Goal: Information Seeking & Learning: Find specific page/section

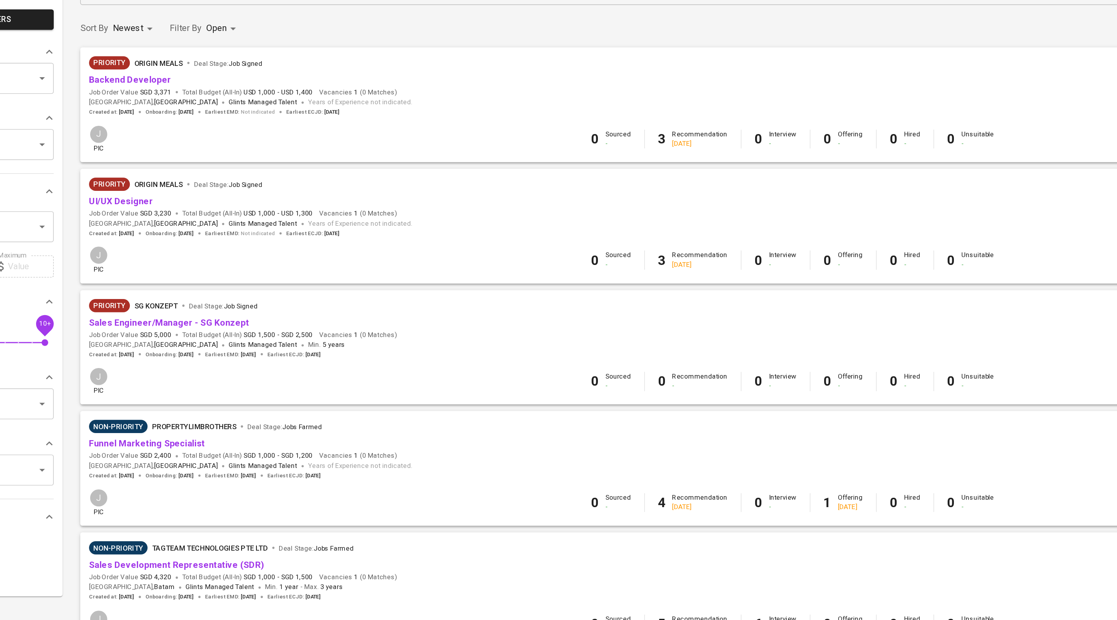
scroll to position [40, 0]
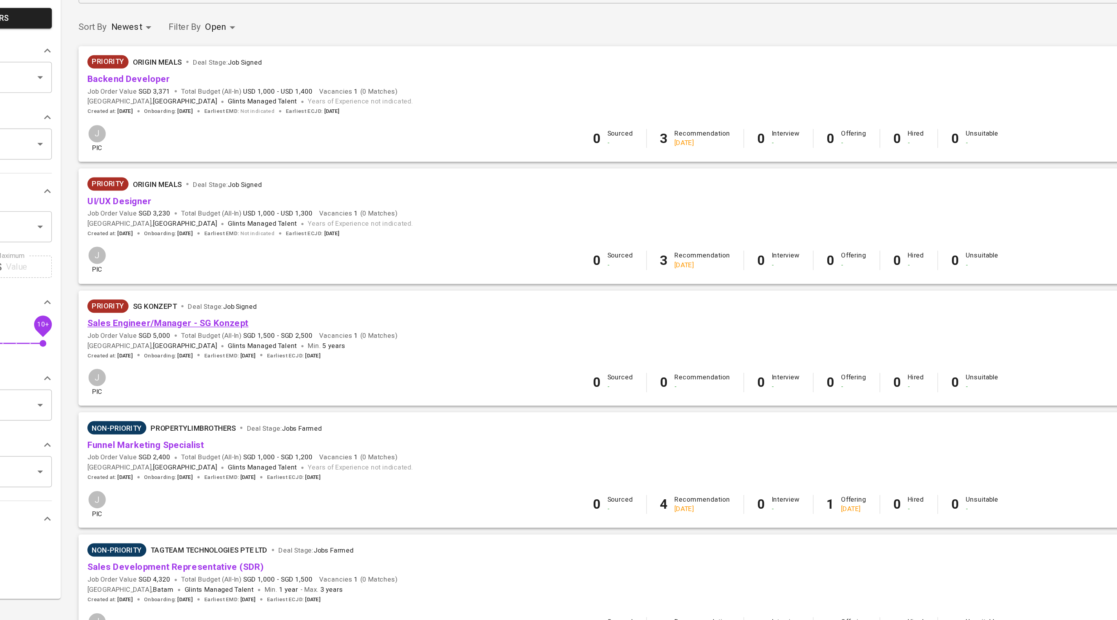
click at [263, 307] on link "Sales Engineer/Manager - SG Konzept" at bounding box center [206, 310] width 114 height 7
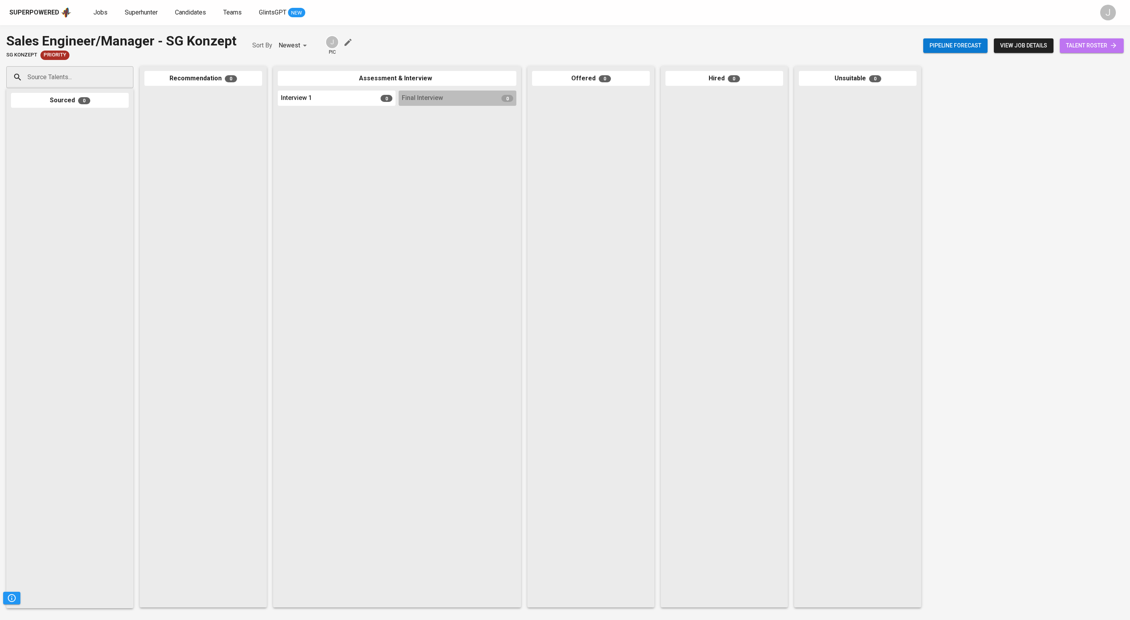
click at [1093, 44] on span "talent roster" at bounding box center [1091, 46] width 51 height 10
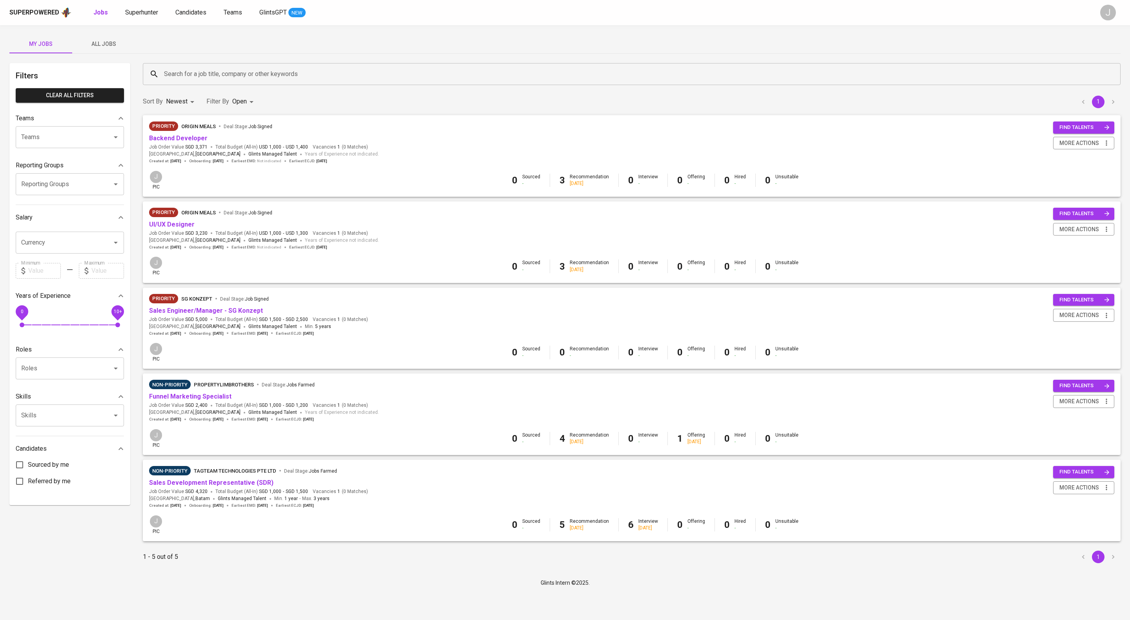
click at [266, 104] on body "Superpowered Jobs Superhunter Candidates Teams GlintsGPT NEW J My Jobs All Jobs…" at bounding box center [565, 296] width 1130 height 593
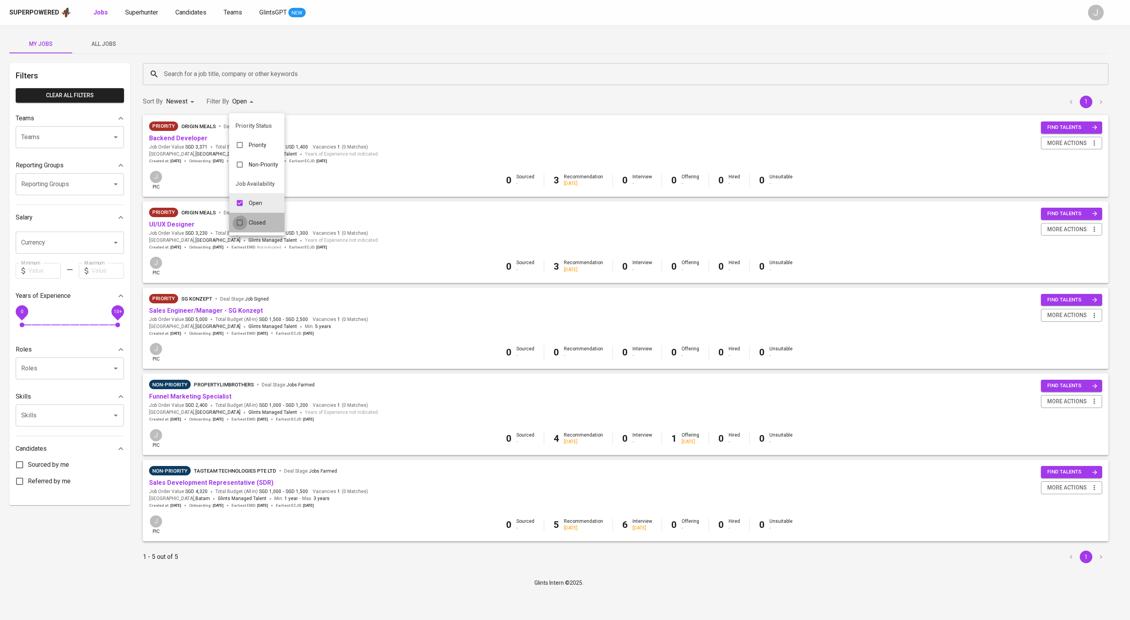
click at [239, 230] on input "checkbox" at bounding box center [239, 222] width 15 height 15
checkbox input "true"
type input "OPEN,CLOSE"
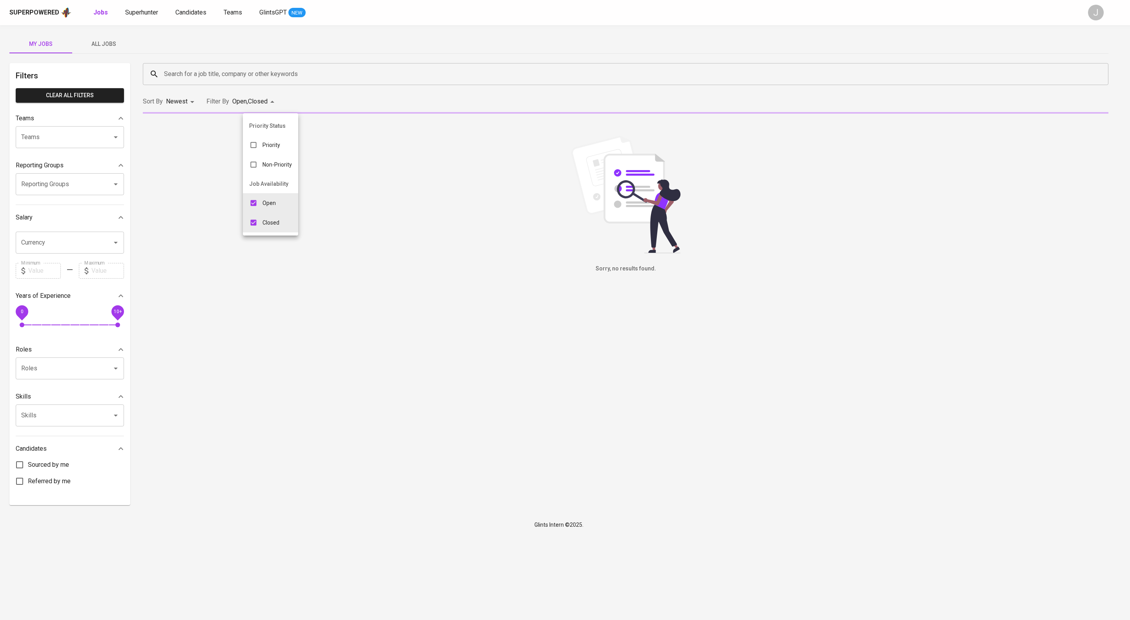
click at [254, 208] on input "checkbox" at bounding box center [253, 203] width 15 height 15
checkbox input "false"
type input "CLOSE"
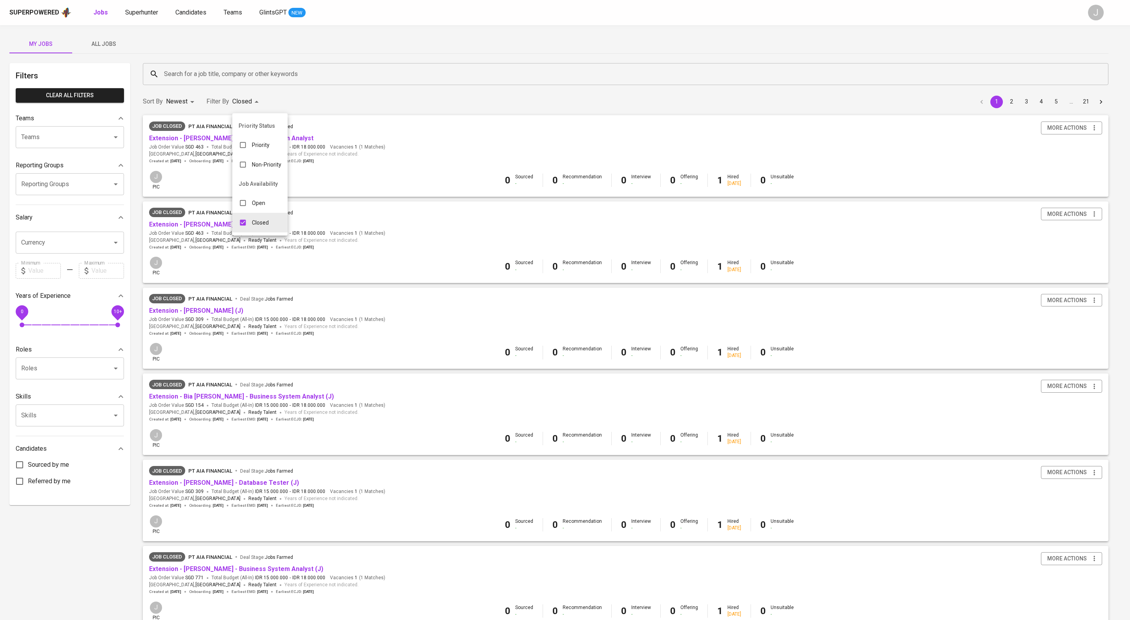
click at [546, 99] on div at bounding box center [565, 310] width 1130 height 620
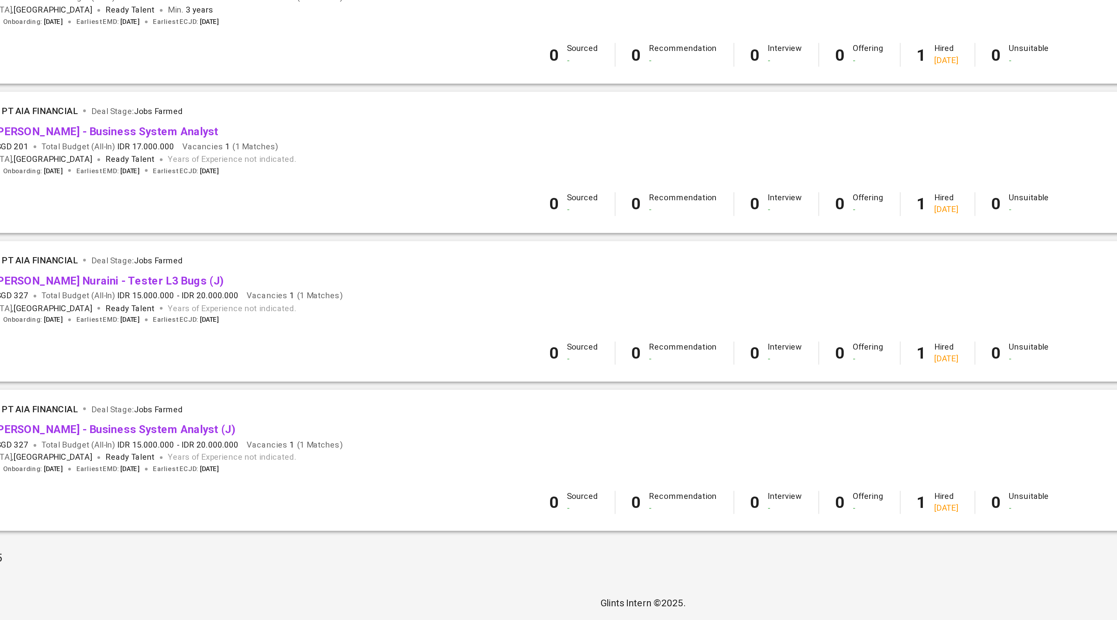
scroll to position [531, 0]
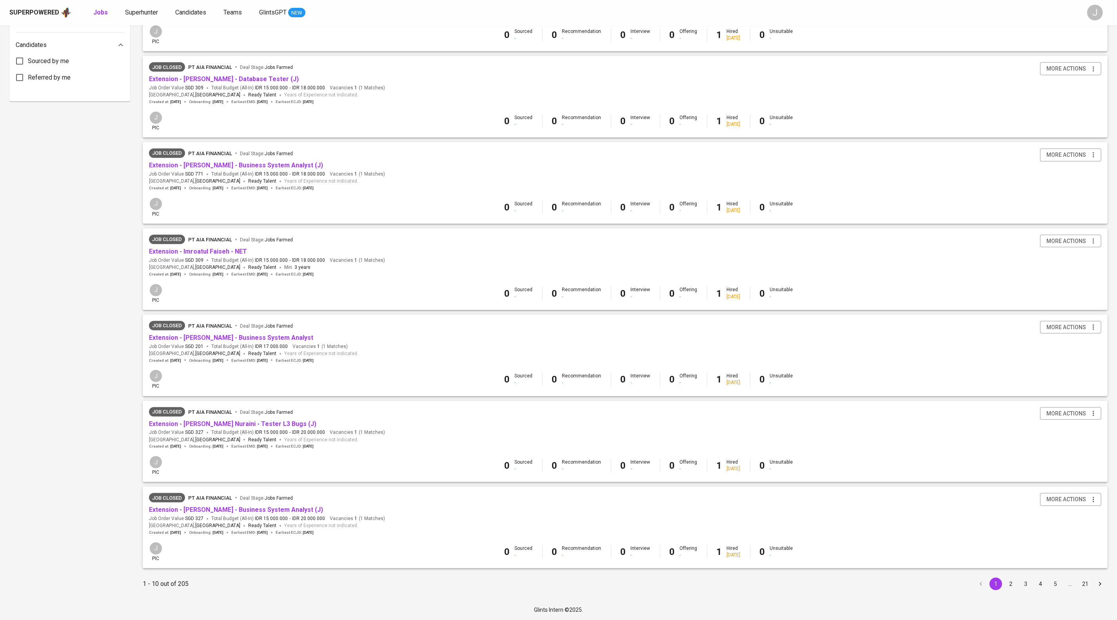
click at [1010, 583] on button "2" at bounding box center [1011, 584] width 13 height 13
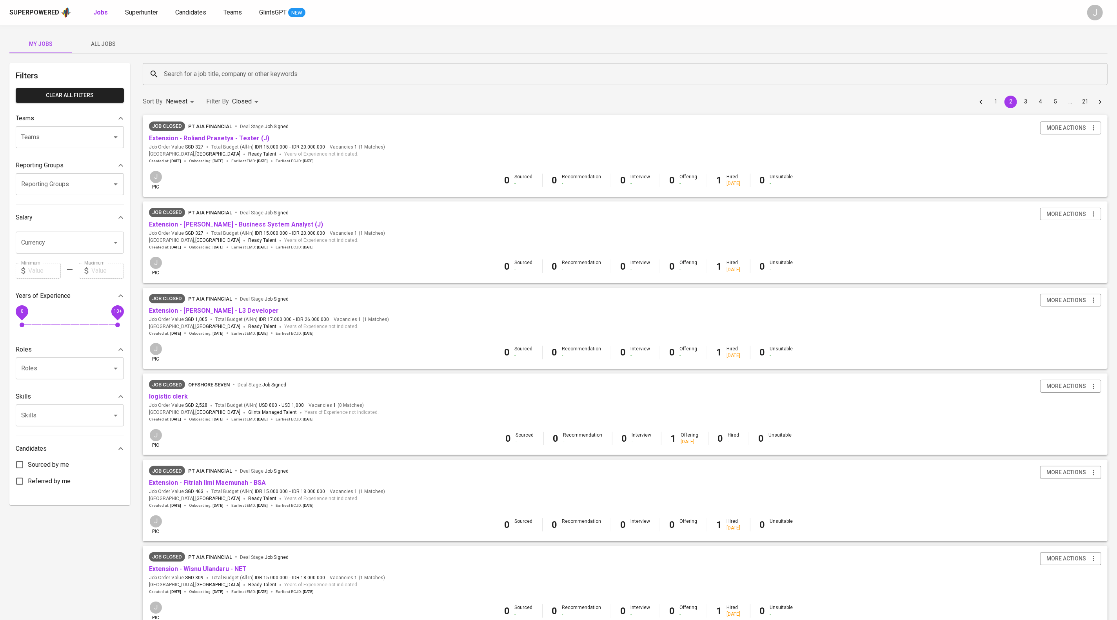
click at [926, 337] on div "Job Closed PT AIA FINANCIAL Deal Stage : Job Signed Extension - Rohmad Arifin -…" at bounding box center [625, 315] width 953 height 42
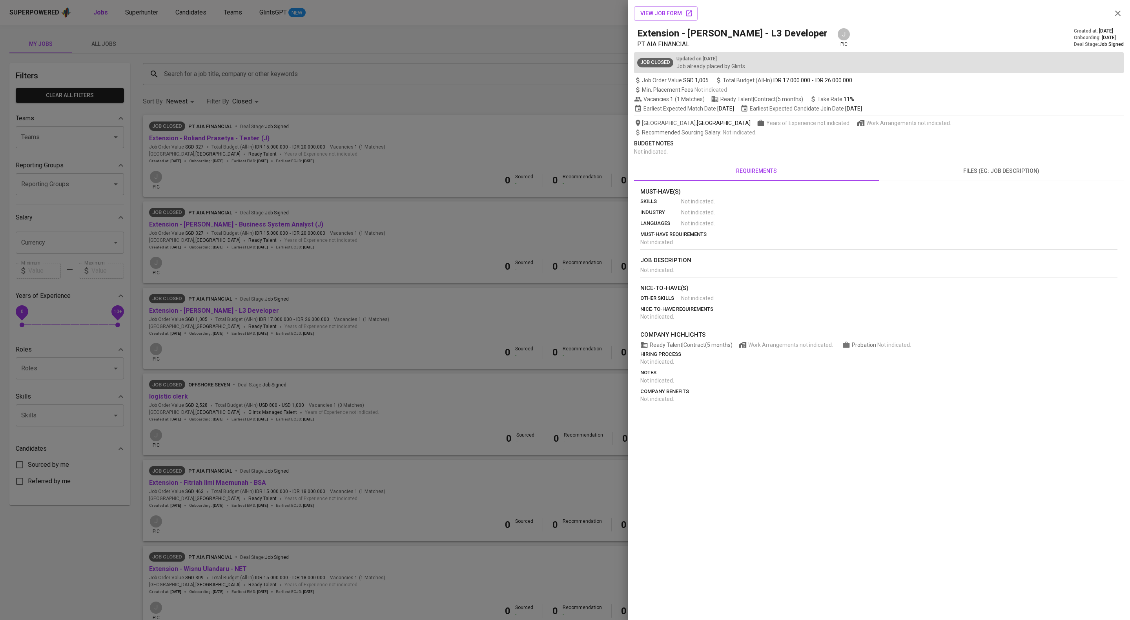
click at [933, 340] on p "company highlights" at bounding box center [878, 335] width 477 height 9
click at [466, 360] on div at bounding box center [565, 310] width 1130 height 620
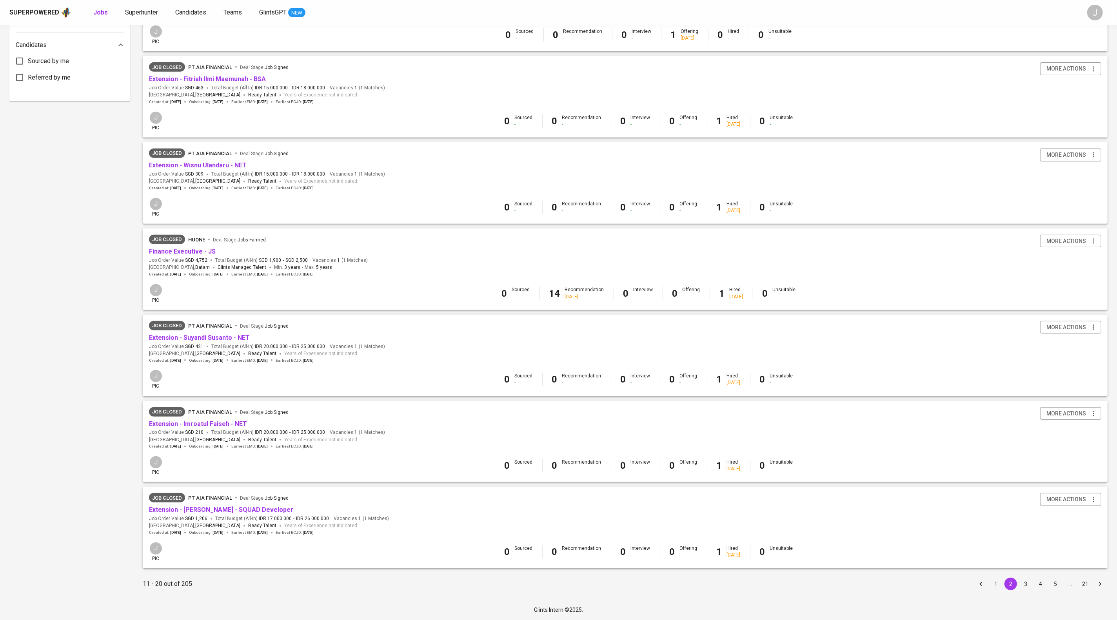
scroll to position [531, 0]
click at [1026, 578] on button "3" at bounding box center [1026, 584] width 13 height 13
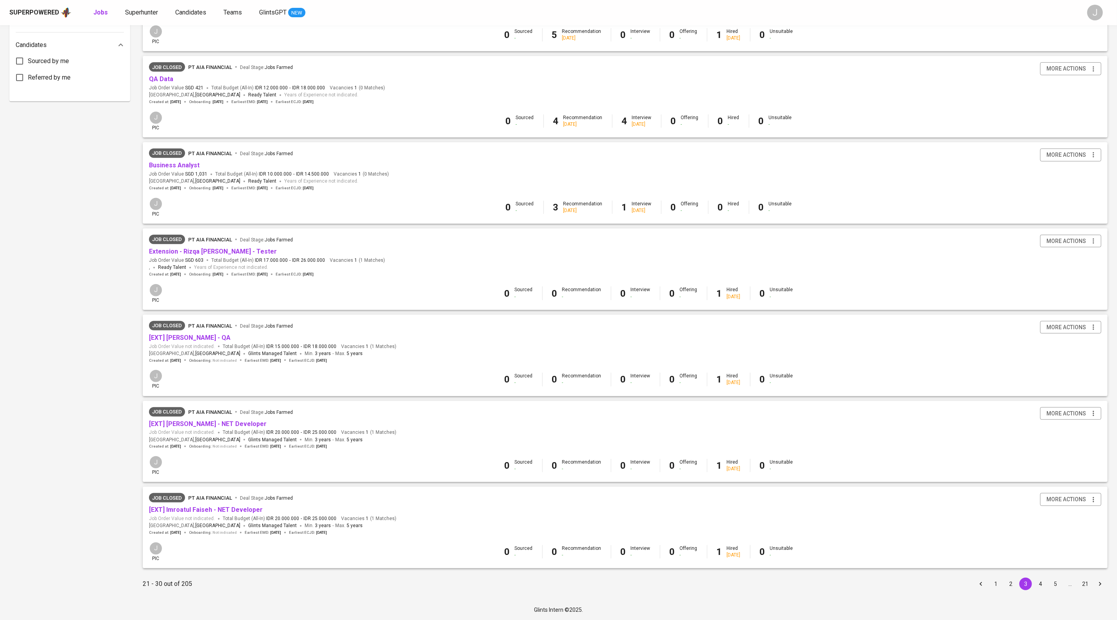
scroll to position [531, 0]
click at [1041, 578] on button "4" at bounding box center [1041, 584] width 13 height 13
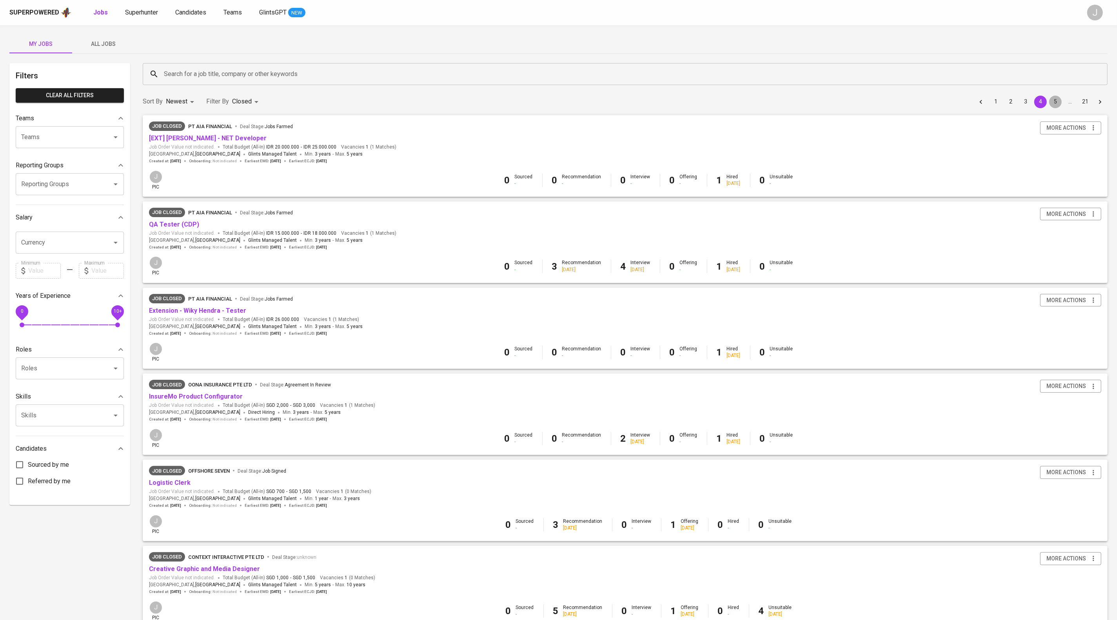
click at [1055, 108] on button "5" at bounding box center [1056, 102] width 13 height 13
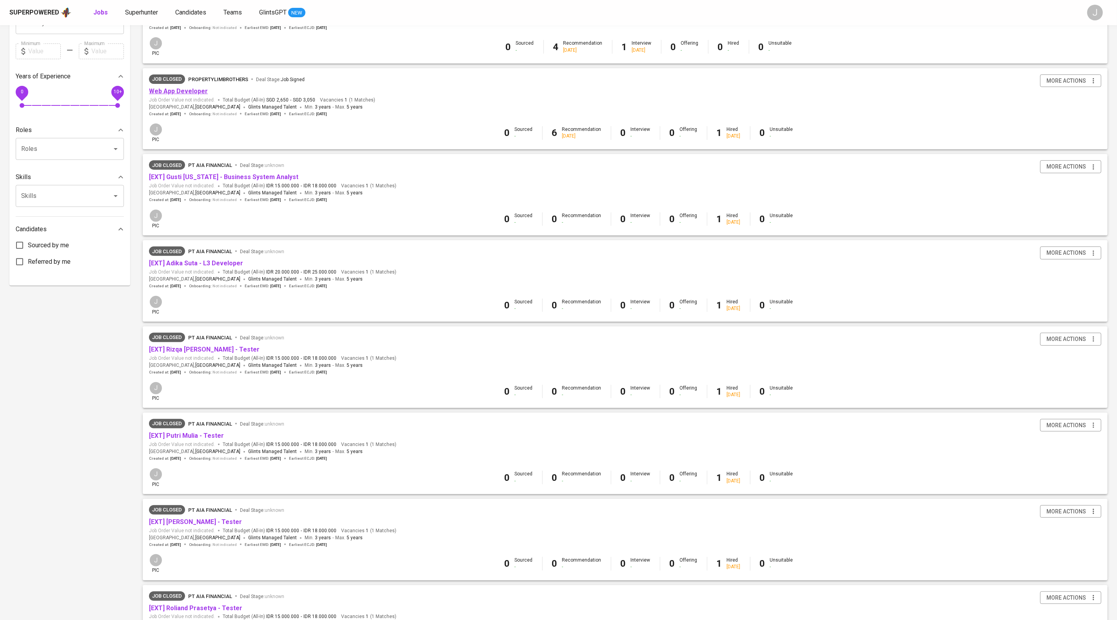
click at [197, 95] on link "Web App Developer" at bounding box center [178, 90] width 59 height 7
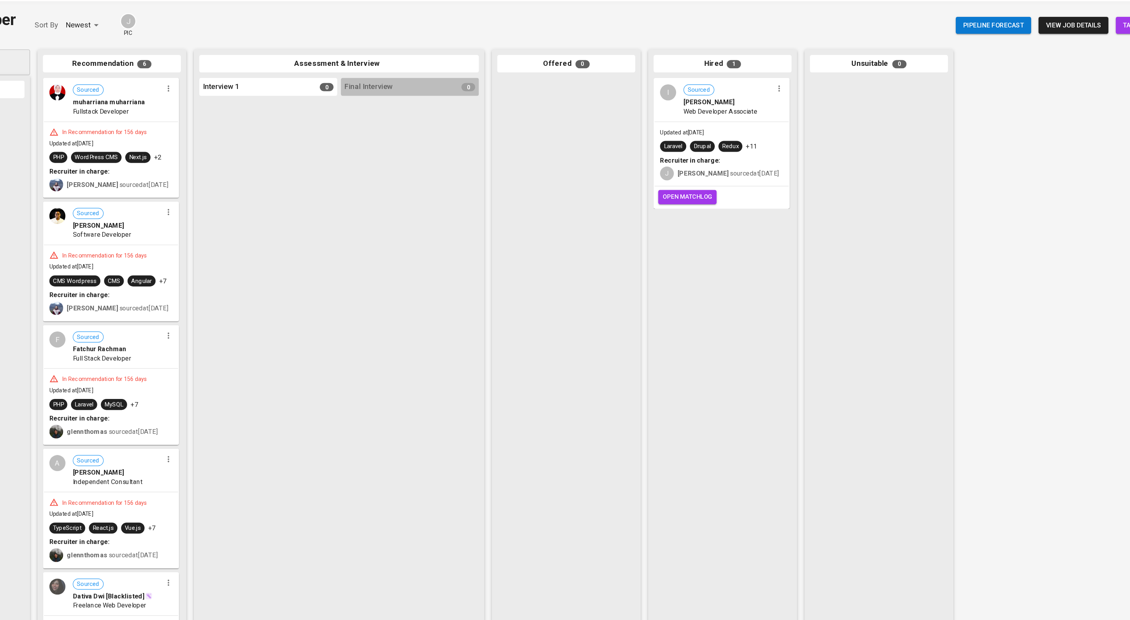
click at [1015, 51] on span "view job details" at bounding box center [1023, 46] width 47 height 10
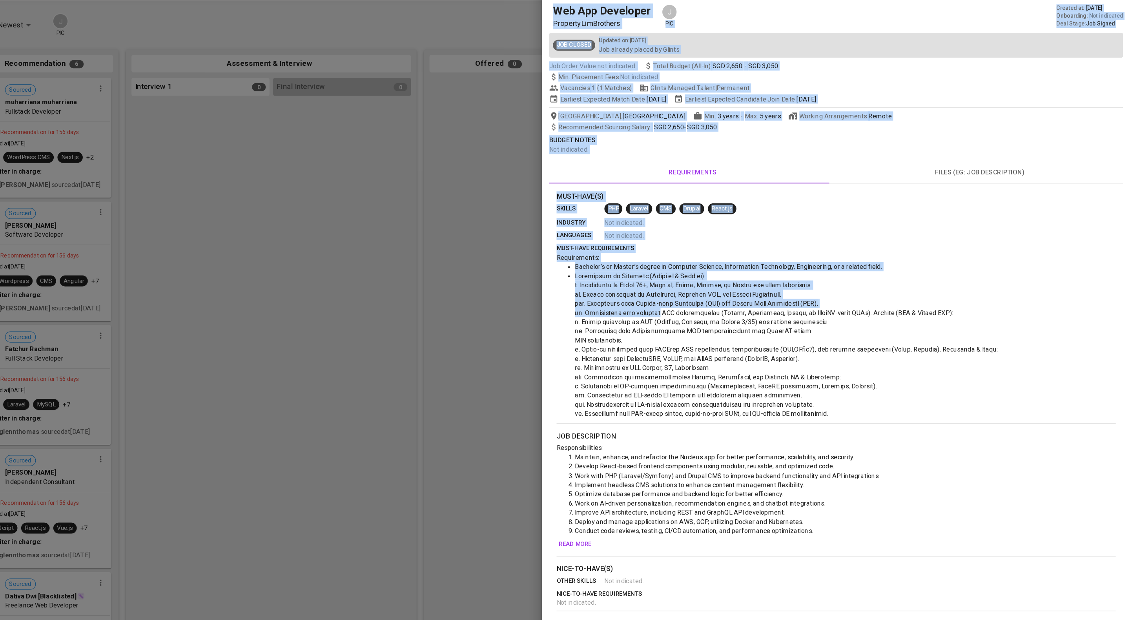
drag, startPoint x: 534, startPoint y: 326, endPoint x: 519, endPoint y: 320, distance: 16.3
click at [519, 320] on div "view job form Web App Developer PropertyLimBrothers J pic Created at : Mar 10, …" at bounding box center [565, 310] width 1130 height 620
click at [762, 337] on span at bounding box center [836, 319] width 361 height 124
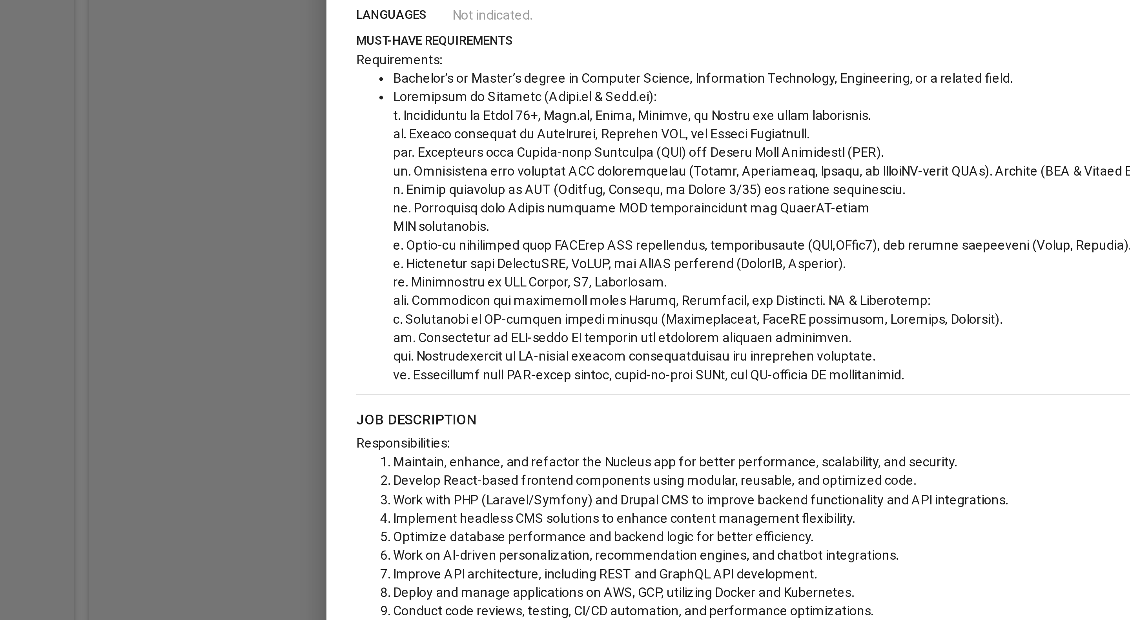
scroll to position [82, 0]
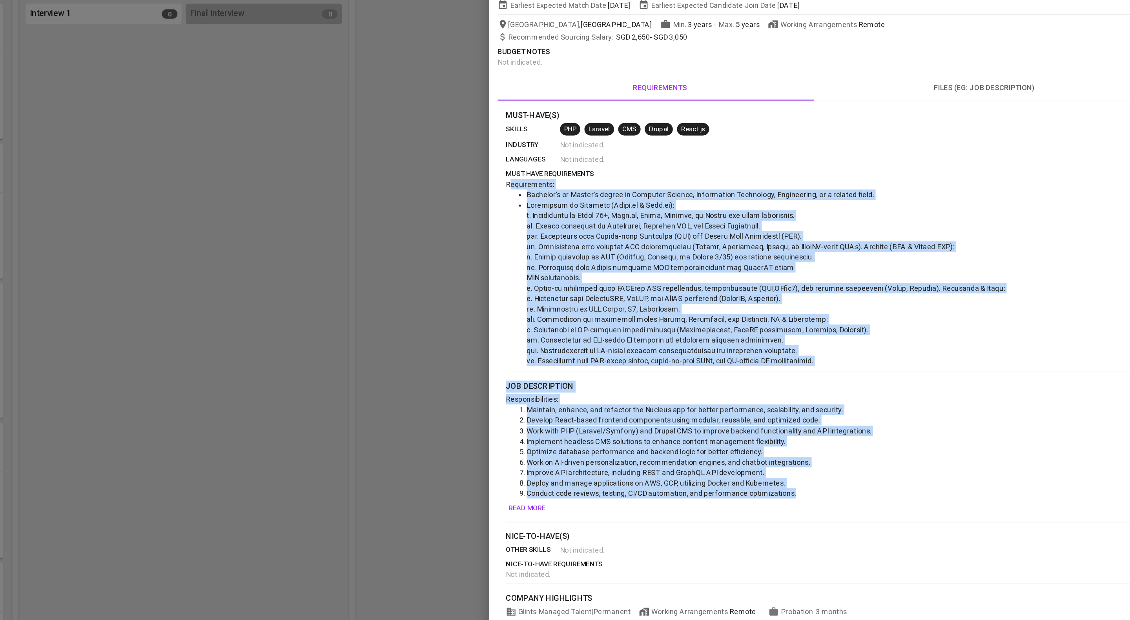
drag, startPoint x: 912, startPoint y: 524, endPoint x: 640, endPoint y: 206, distance: 418.4
click at [640, 206] on div "Must-Have(s) skills PHP Laravel CMS Drupal React.js industry Not indicated . la…" at bounding box center [878, 390] width 477 height 438
copy div "Requirements: Bachelor’s or Master’s degree in Computer Science, Information Te…"
click at [826, 271] on span at bounding box center [836, 302] width 361 height 124
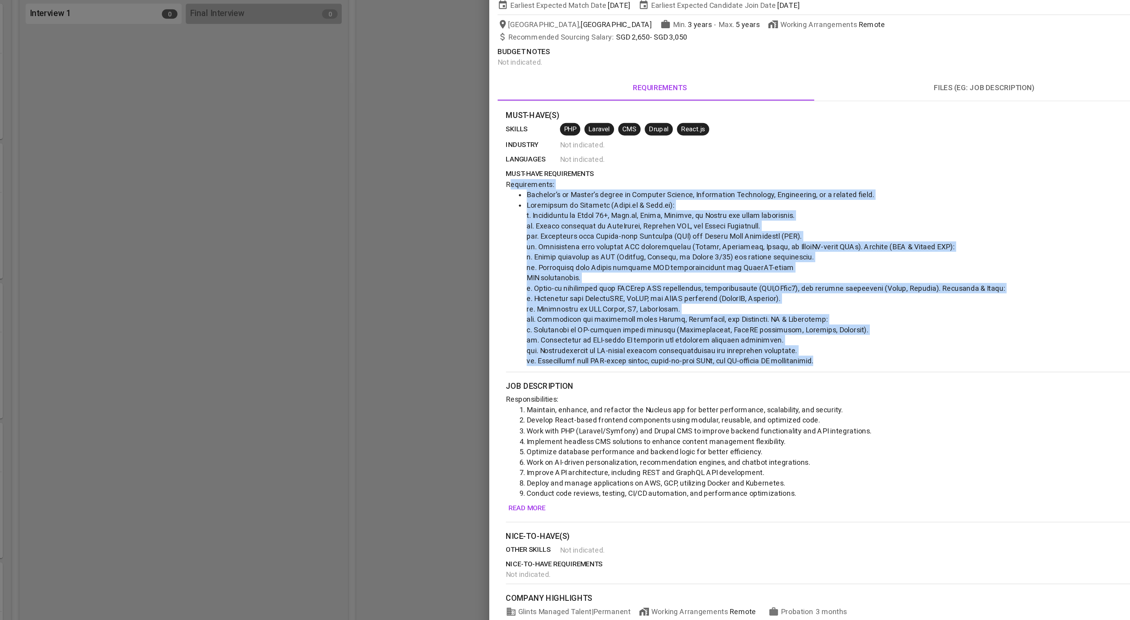
drag, startPoint x: 937, startPoint y: 368, endPoint x: 634, endPoint y: 205, distance: 343.4
click at [634, 205] on div "Must-Have(s) skills PHP Laravel CMS Drupal React.js industry Not indicated . la…" at bounding box center [878, 390] width 489 height 438
copy div "Requirements: Bachelor’s or Master’s degree in Computer Science, Information Te…"
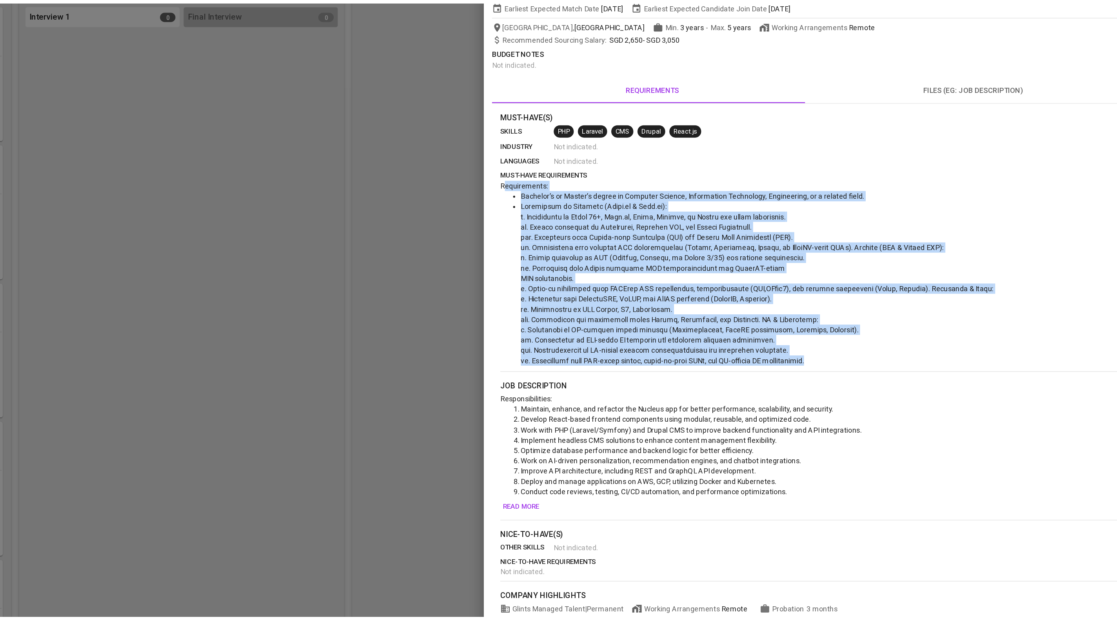
scroll to position [162, 0]
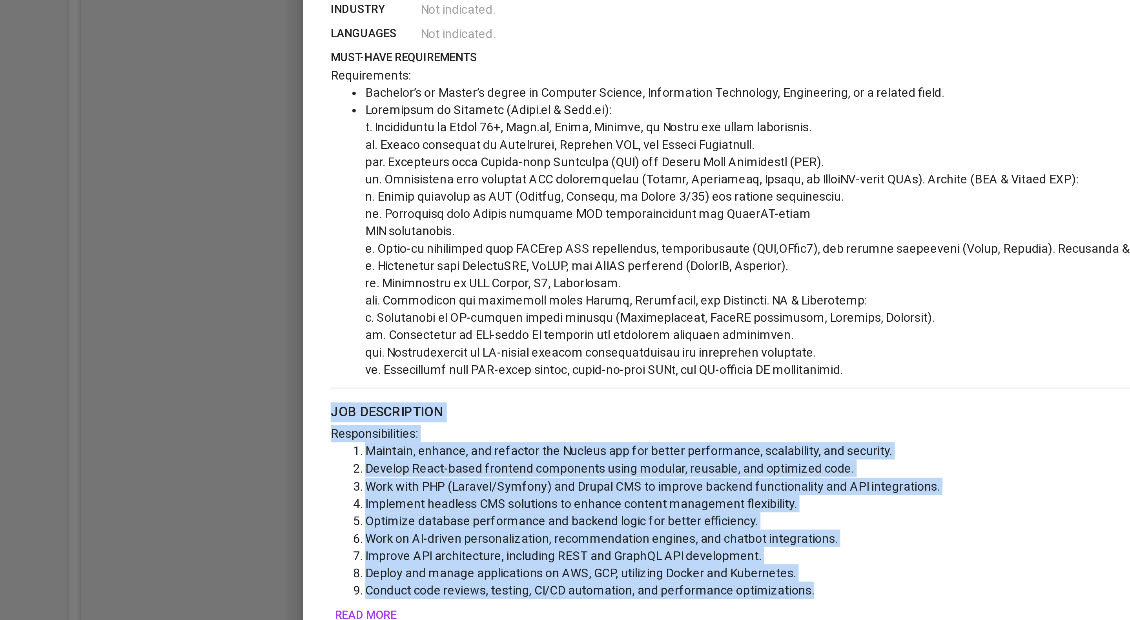
drag, startPoint x: 911, startPoint y: 438, endPoint x: 646, endPoint y: 344, distance: 281.1
click at [639, 335] on div "Must-Have(s) skills PHP Laravel CMS Drupal React.js industry Not indicated . la…" at bounding box center [878, 390] width 489 height 438
copy section "job description Responsibilities: Maintain, enhance, and refactor the Nucleus a…"
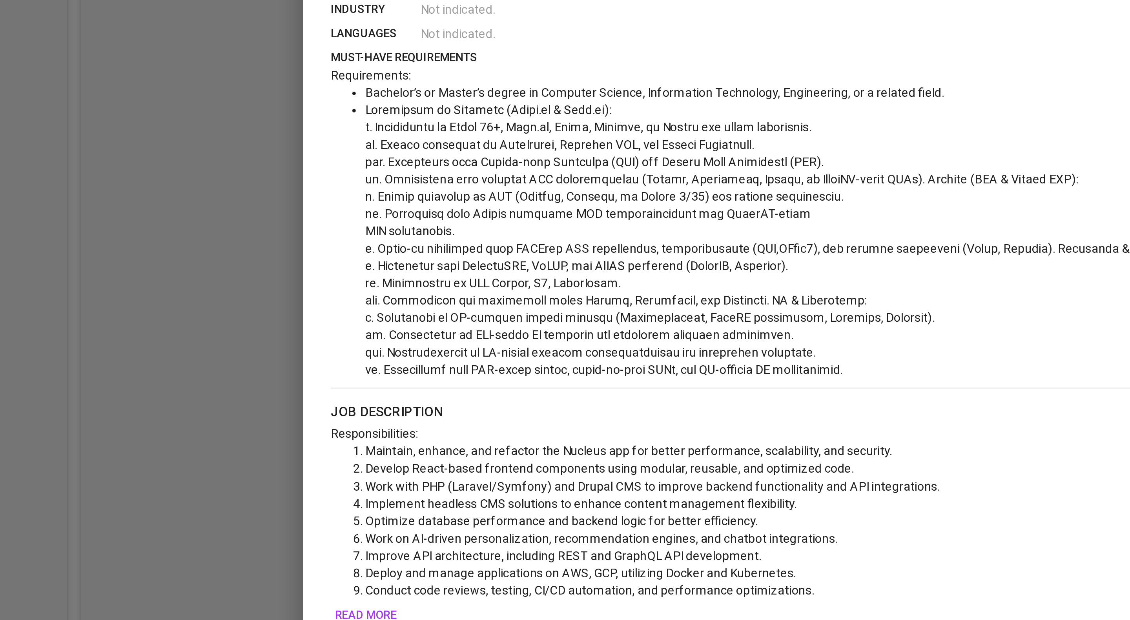
click at [607, 232] on div at bounding box center [565, 310] width 1130 height 620
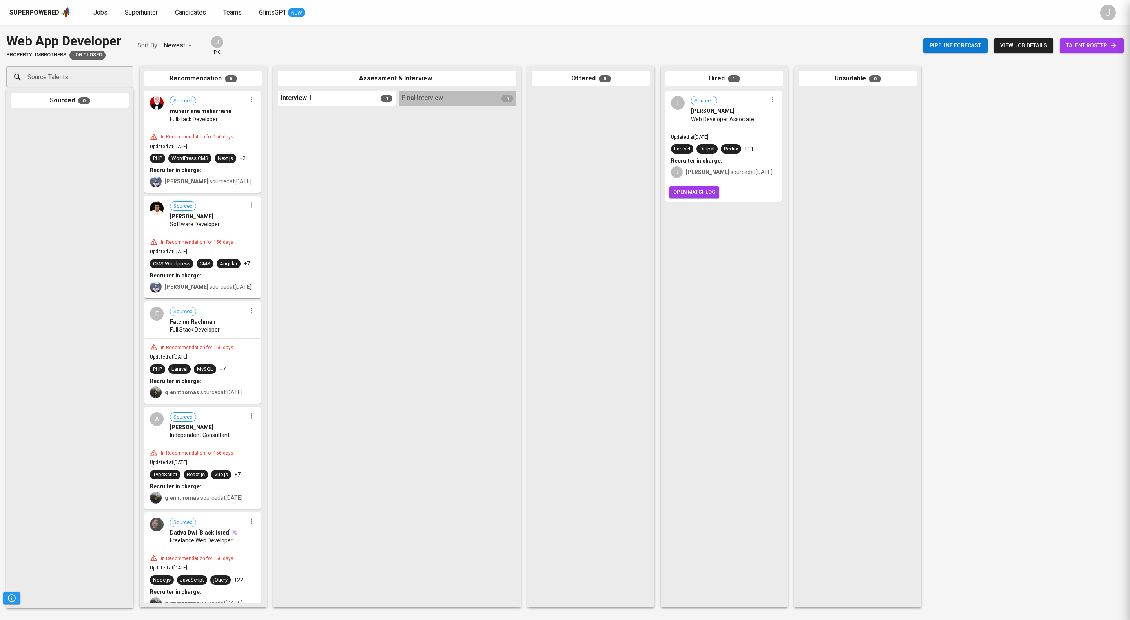
click at [287, 103] on span "Interview 1" at bounding box center [296, 98] width 31 height 9
click at [153, 10] on span "Superhunter" at bounding box center [141, 12] width 33 height 7
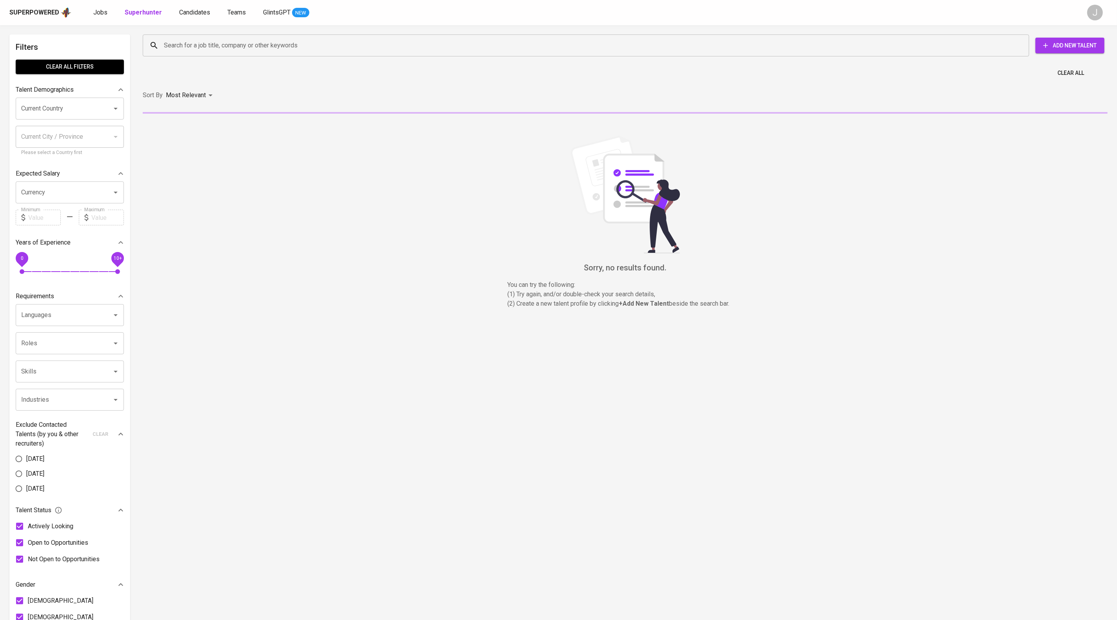
click at [227, 56] on div "Search for a job title, company or other keywords" at bounding box center [586, 46] width 887 height 22
paste input "fred_ris@yahoo.com"
type input "fred_ris@yahoo.com"
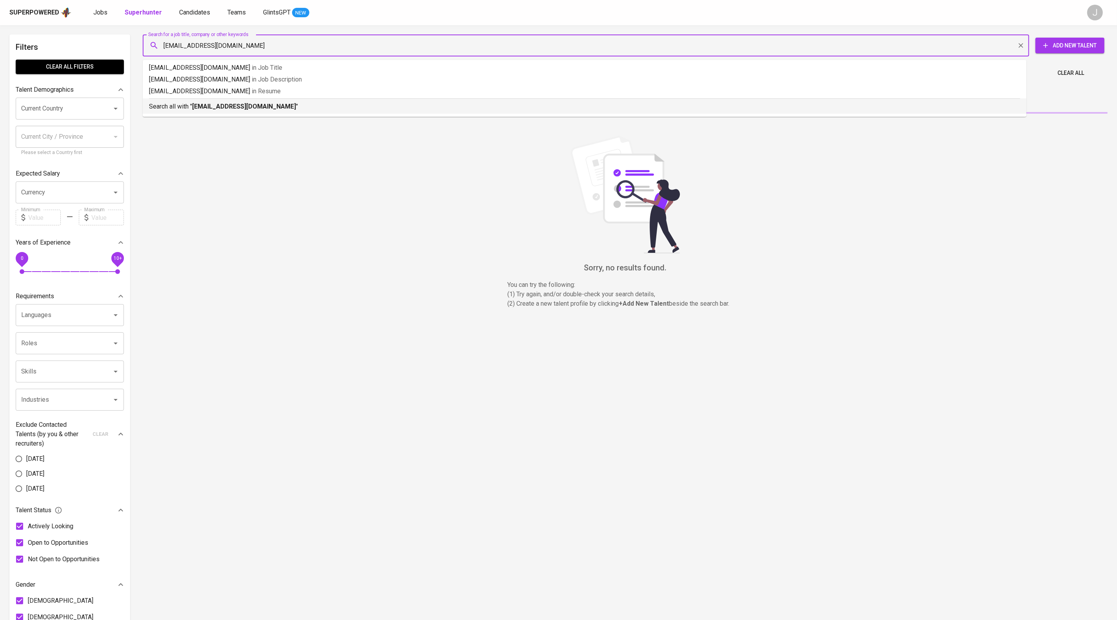
click at [278, 114] on li "Search all with " fred_ris@yahoo.com "" at bounding box center [585, 105] width 884 height 15
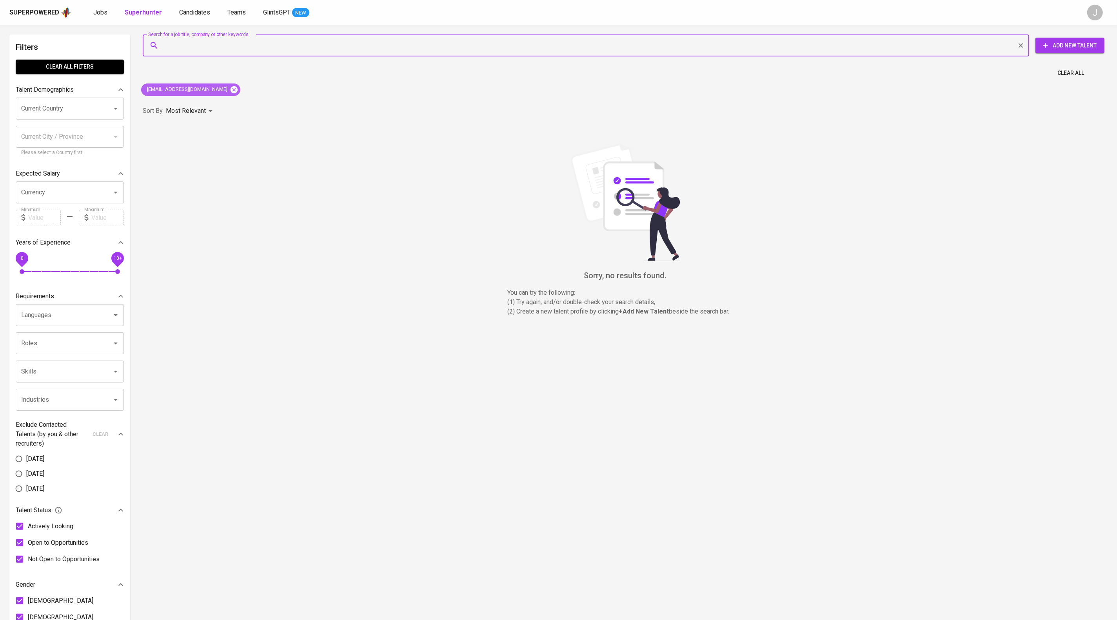
click at [230, 93] on icon at bounding box center [234, 90] width 9 height 9
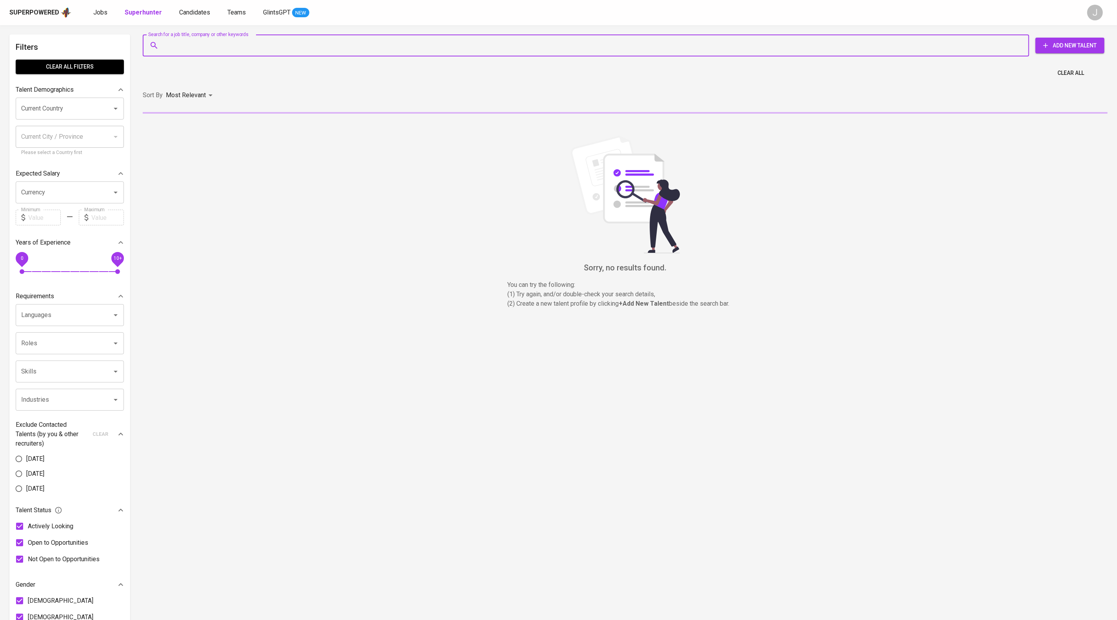
click at [231, 47] on input "Search for a job title, company or other keywords" at bounding box center [588, 45] width 852 height 15
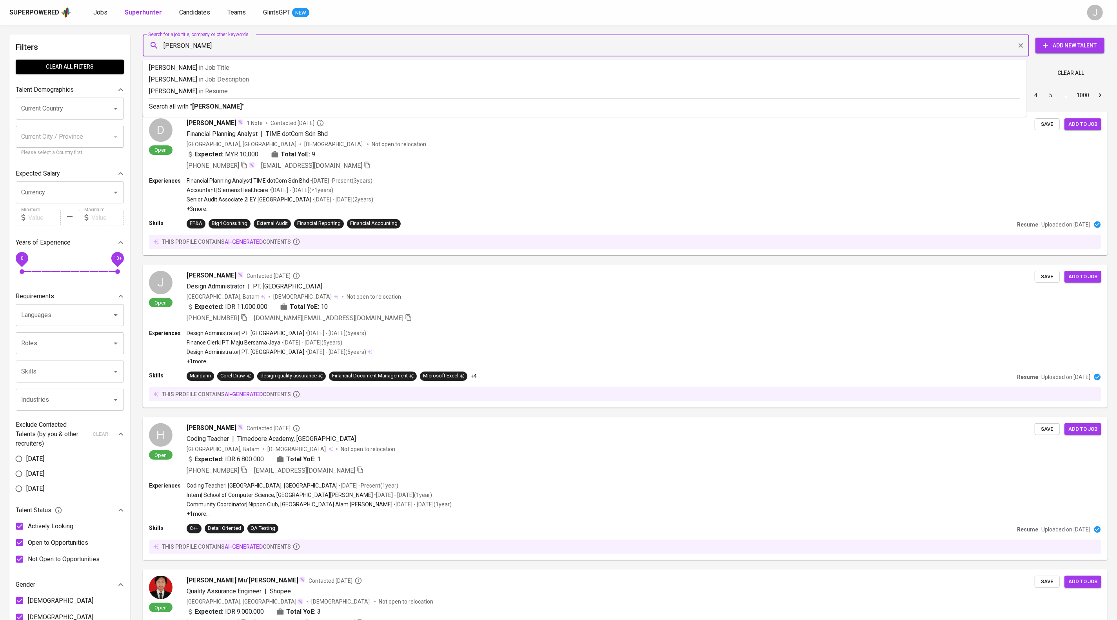
type input "Freddy Napitupulu"
click at [264, 117] on ul "Freddy Napitupulu in Job Title Freddy Napitupulu in Job Description Freddy Napi…" at bounding box center [585, 88] width 884 height 57
click at [242, 110] on b "Freddy Napitupulu" at bounding box center [217, 106] width 50 height 7
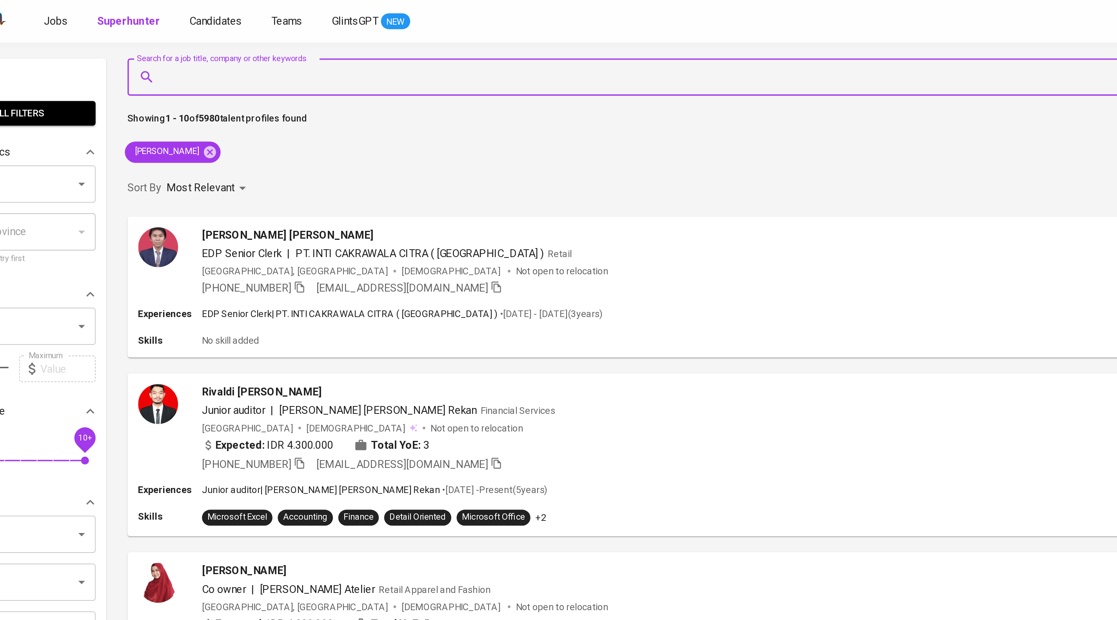
click at [196, 50] on input "Search for a job title, company or other keywords" at bounding box center [588, 45] width 852 height 15
click at [195, 93] on icon at bounding box center [191, 89] width 7 height 7
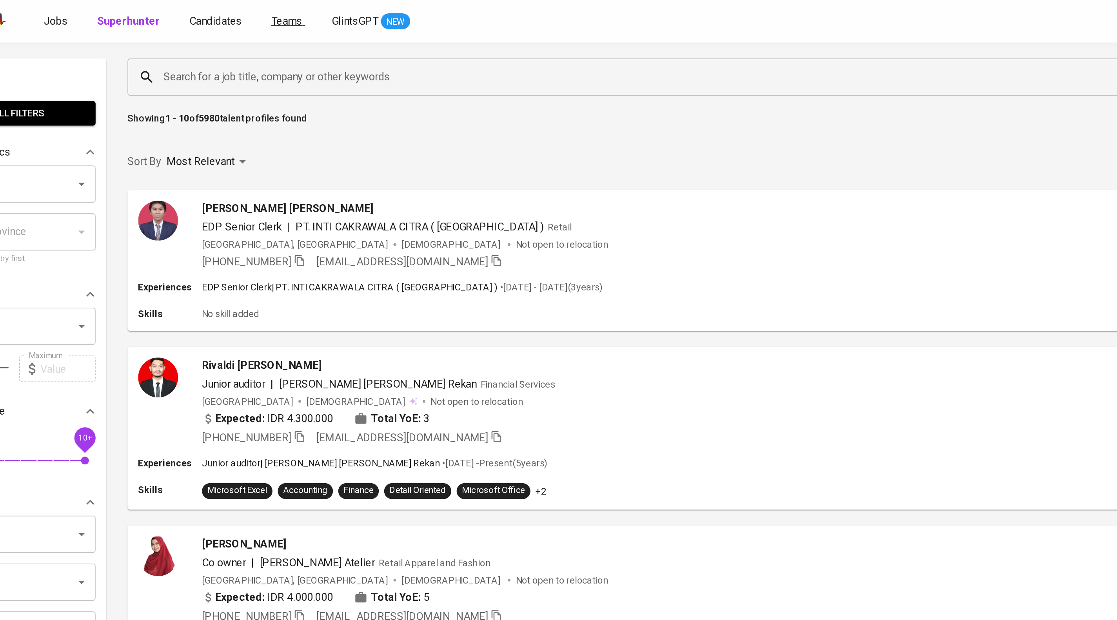
click at [321, 38] on input "Search for a job title, company or other keywords" at bounding box center [588, 45] width 852 height 15
click at [314, 51] on input "Search for a job title, company or other keywords" at bounding box center [588, 45] width 852 height 15
